Goal: Entertainment & Leisure: Consume media (video, audio)

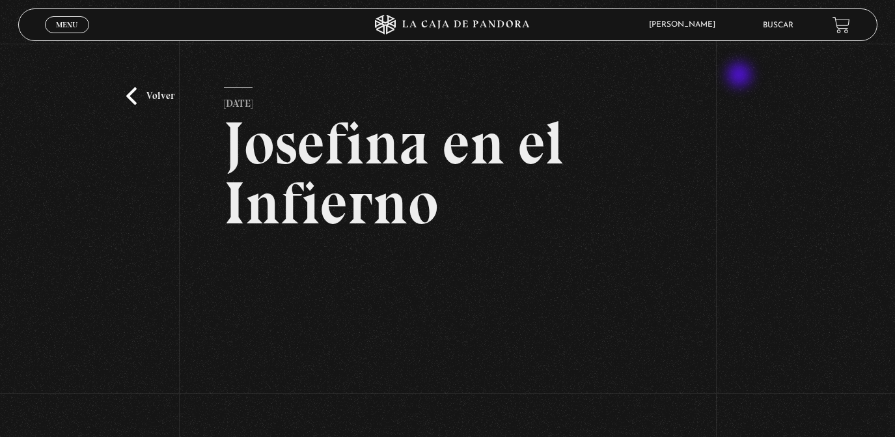
scroll to position [111, 0]
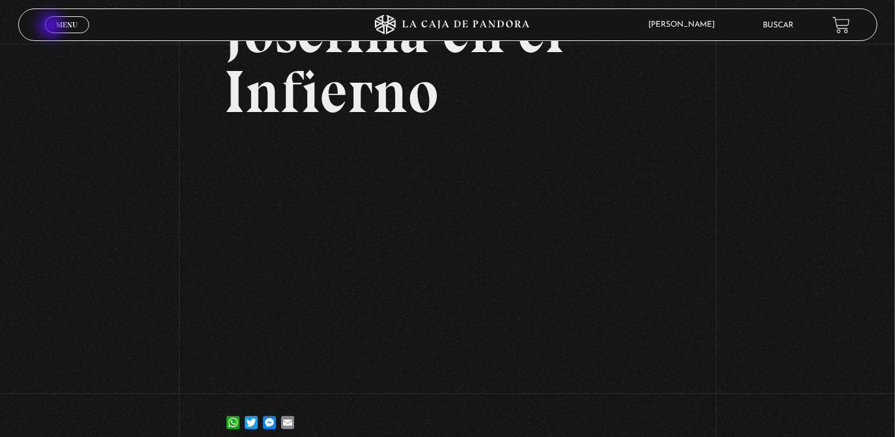
click at [52, 27] on link "Menu Cerrar" at bounding box center [67, 24] width 44 height 17
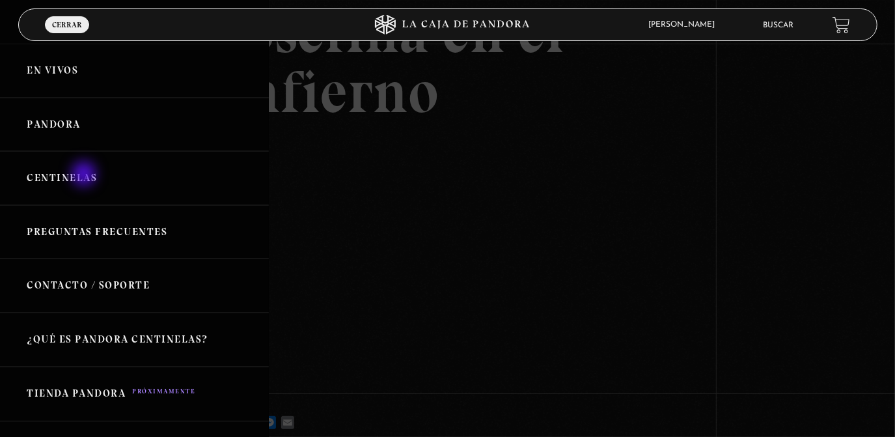
click at [85, 175] on link "Centinelas" at bounding box center [134, 178] width 269 height 54
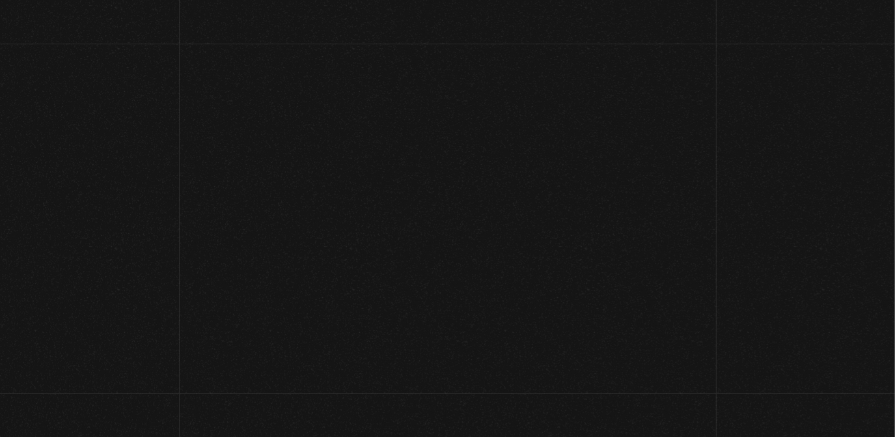
click at [85, 175] on h2 "Este contenido es protegido" at bounding box center [447, 145] width 895 height 65
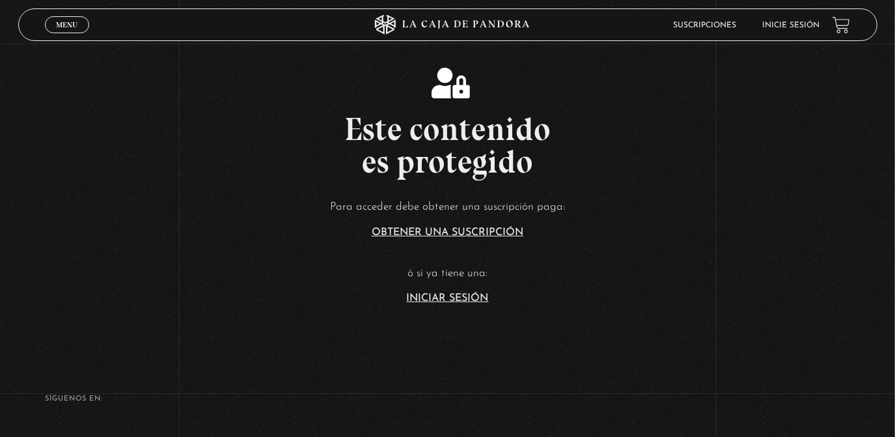
click at [469, 298] on link "Iniciar Sesión" at bounding box center [448, 298] width 82 height 10
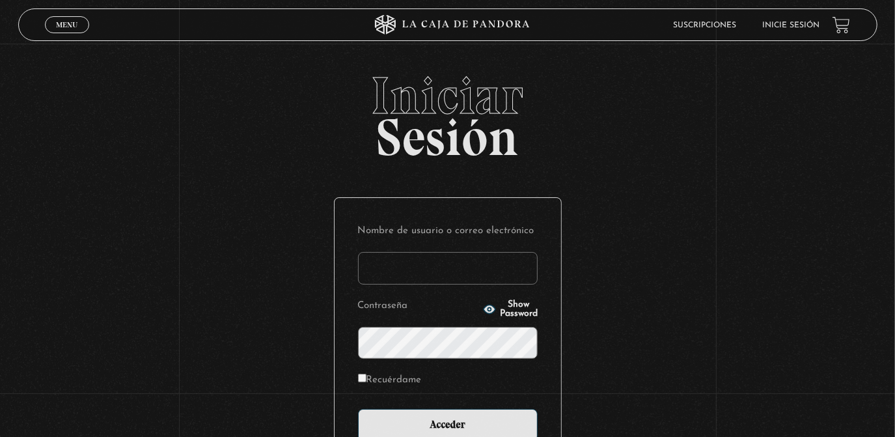
type input "rebe_sanchez28@hotmail.com"
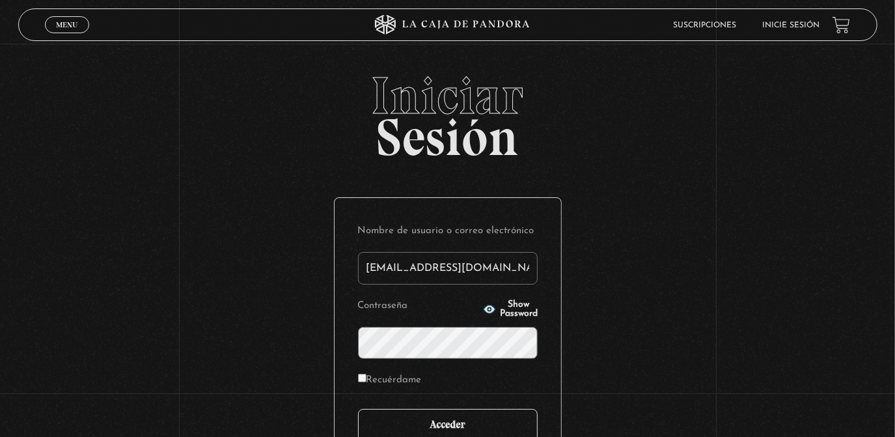
click at [483, 423] on input "Acceder" at bounding box center [448, 425] width 180 height 33
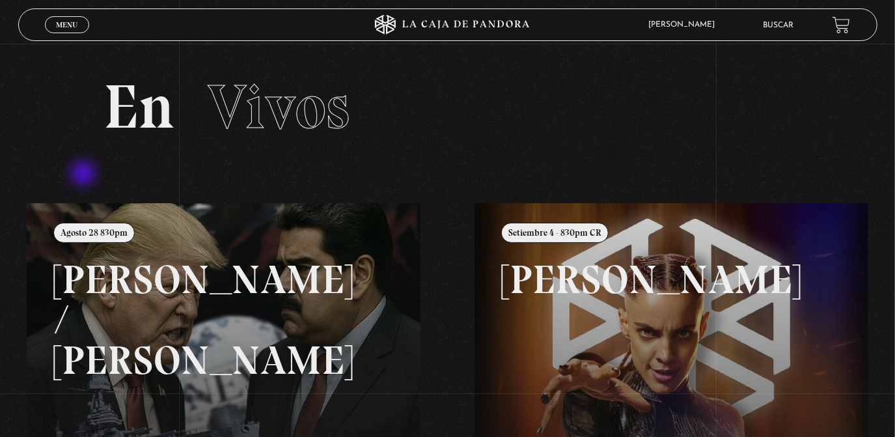
click at [72, 21] on span "Menu" at bounding box center [66, 25] width 21 height 8
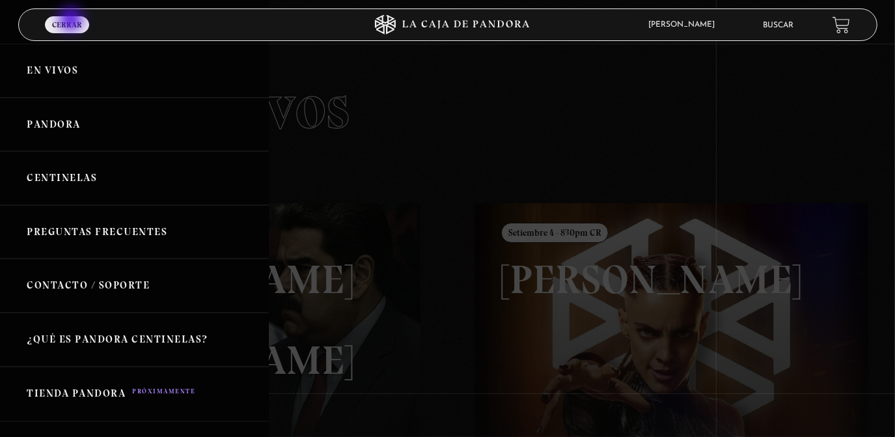
click at [64, 182] on link "Centinelas" at bounding box center [134, 178] width 269 height 54
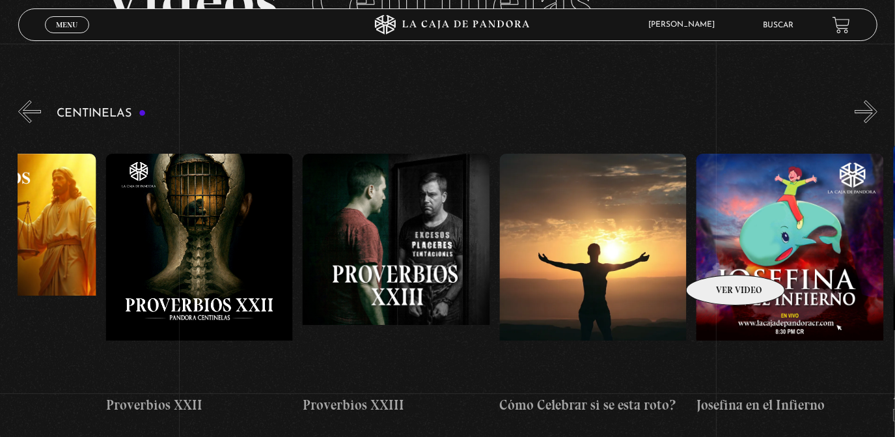
scroll to position [0, 4639]
click at [772, 191] on figure at bounding box center [789, 271] width 187 height 234
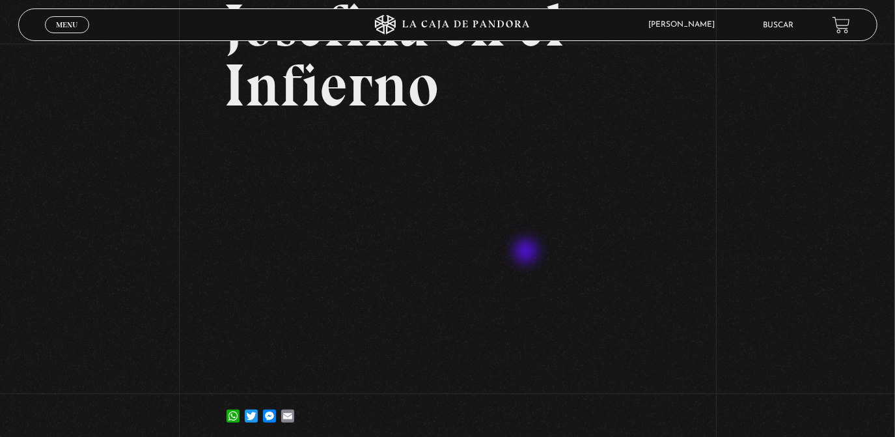
scroll to position [125, 0]
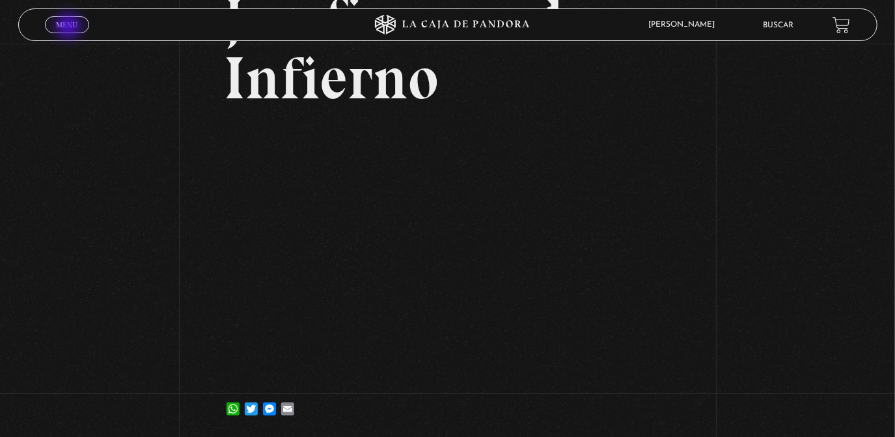
click at [70, 27] on span "Menu" at bounding box center [66, 25] width 21 height 8
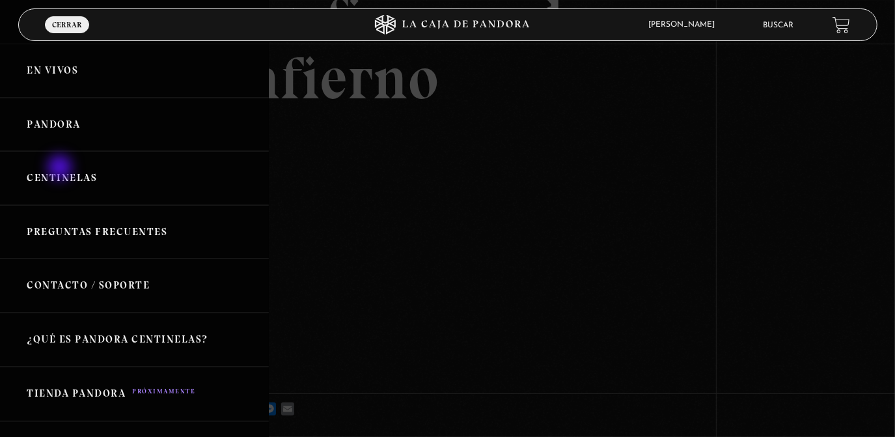
click at [61, 169] on link "Centinelas" at bounding box center [134, 178] width 269 height 54
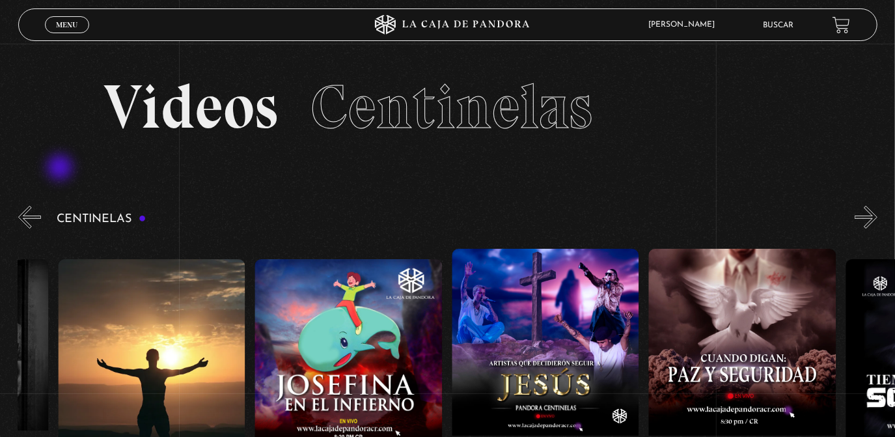
scroll to position [0, 5098]
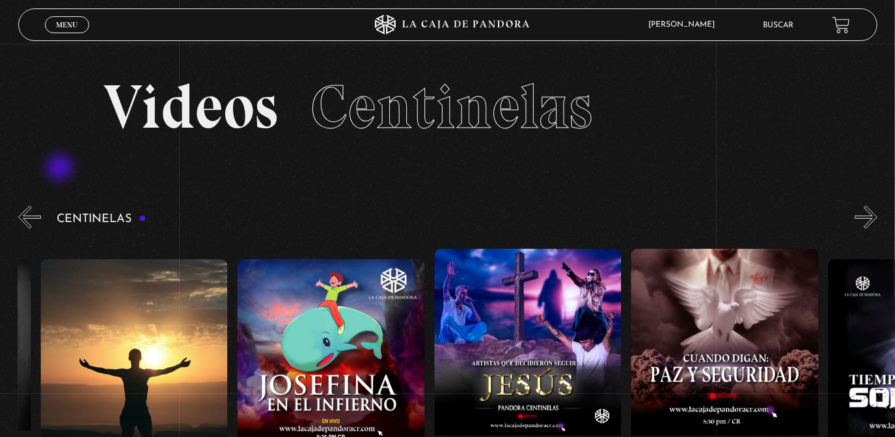
click at [339, 330] on figure at bounding box center [330, 376] width 187 height 234
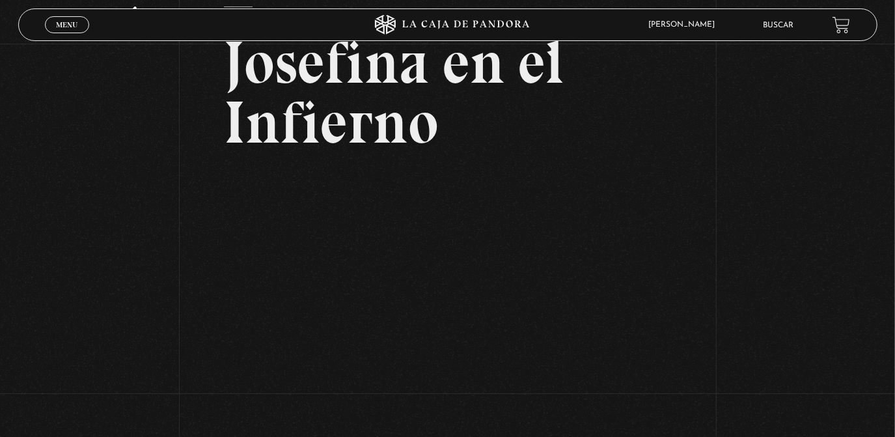
scroll to position [121, 0]
